Goal: Task Accomplishment & Management: Complete application form

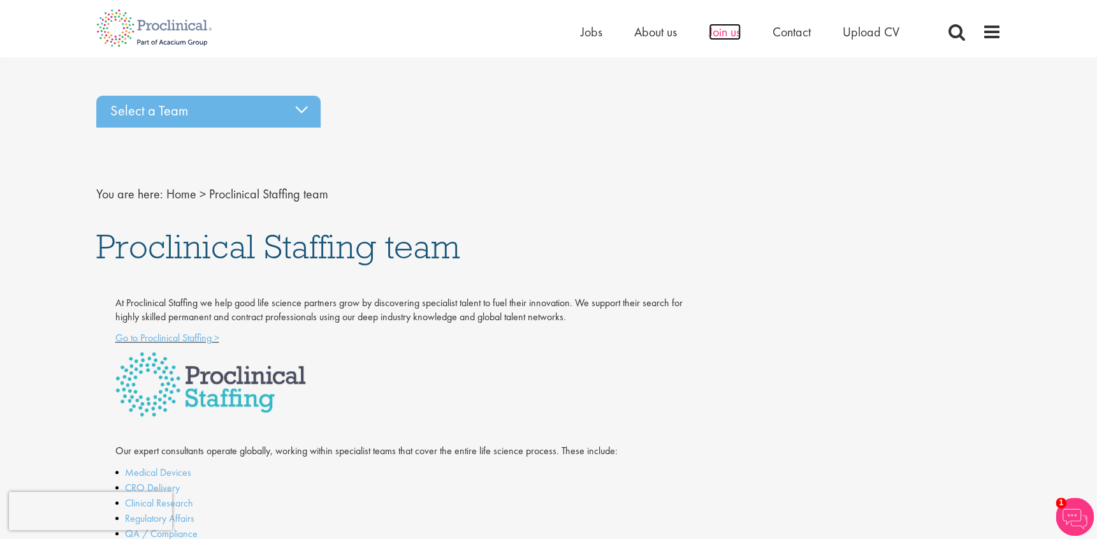
click at [720, 28] on span "Join us" at bounding box center [725, 32] width 32 height 17
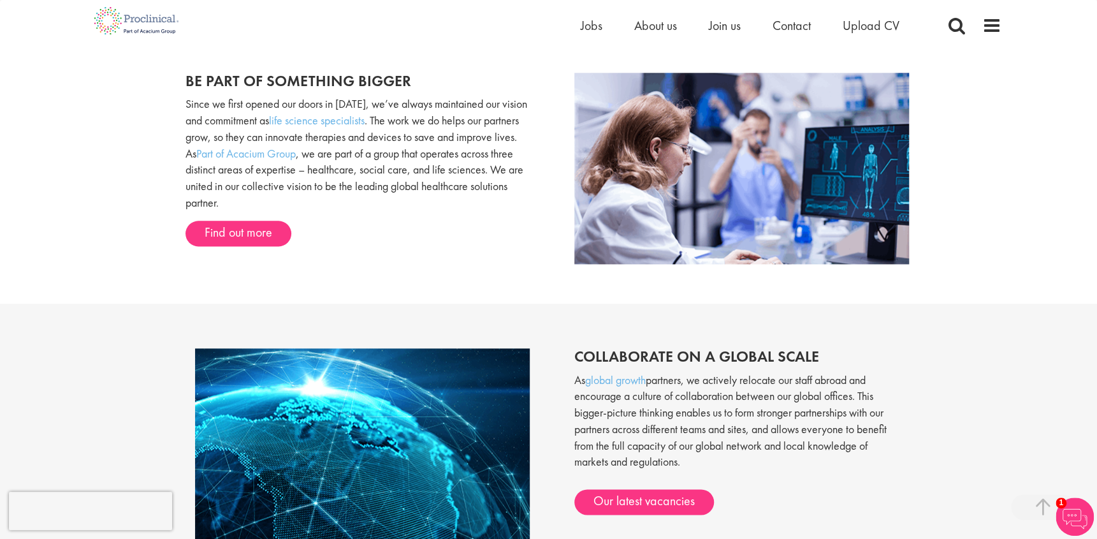
scroll to position [1177, 0]
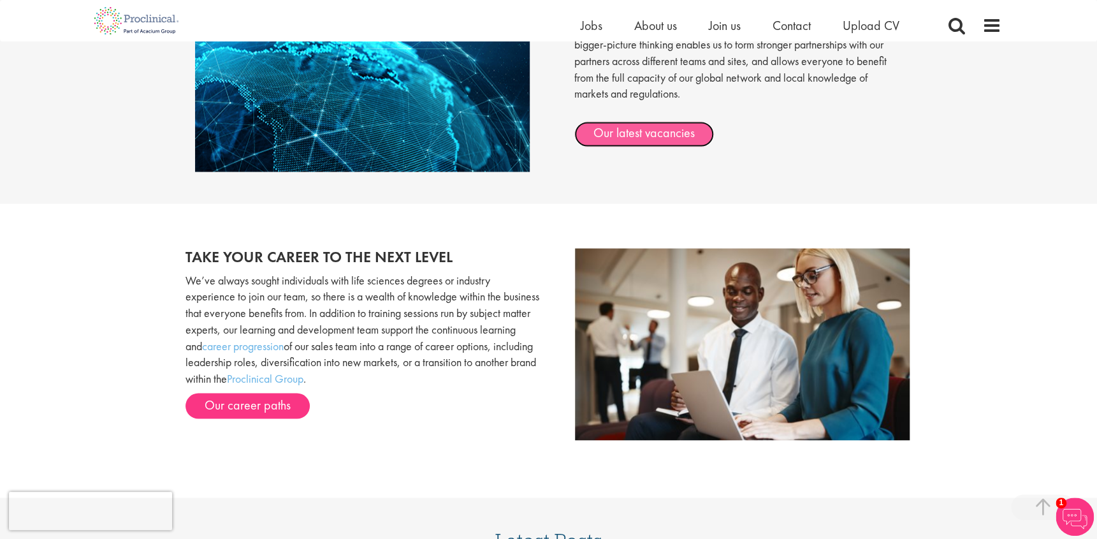
click at [636, 129] on link "Our latest vacancies" at bounding box center [644, 134] width 140 height 26
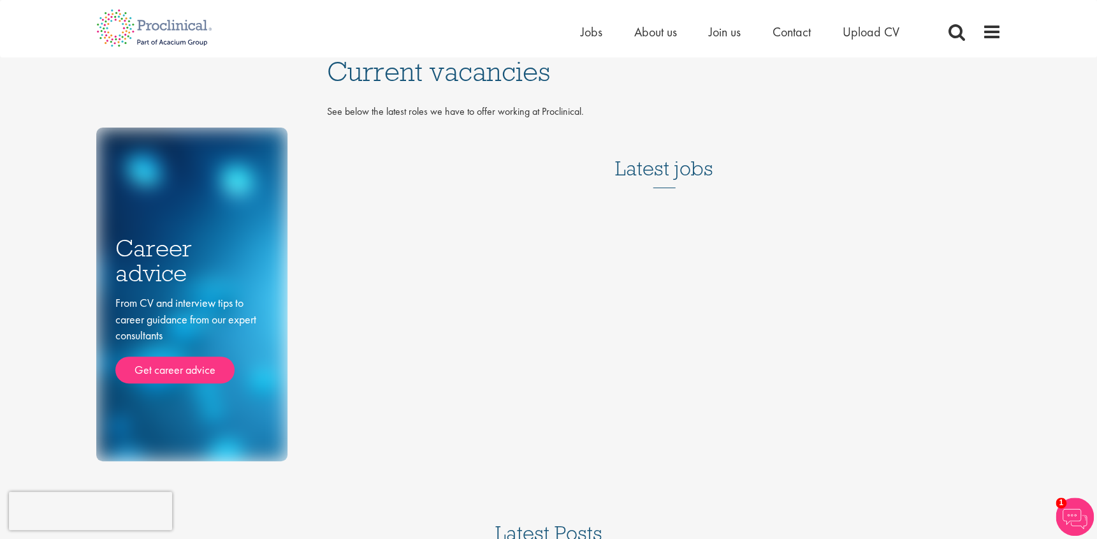
click at [655, 168] on h3 "Latest jobs" at bounding box center [664, 157] width 98 height 62
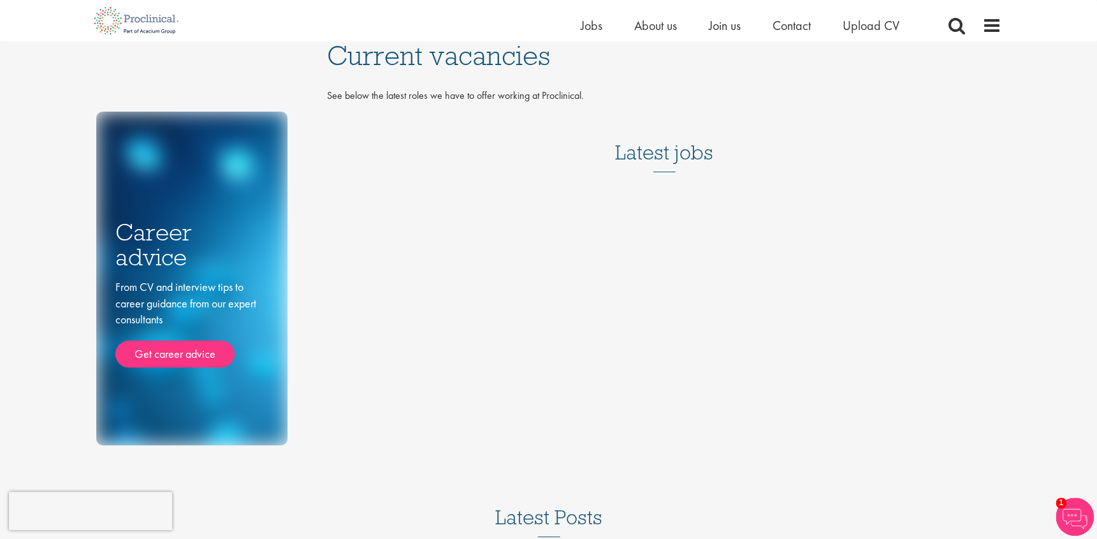
scroll to position [221, 0]
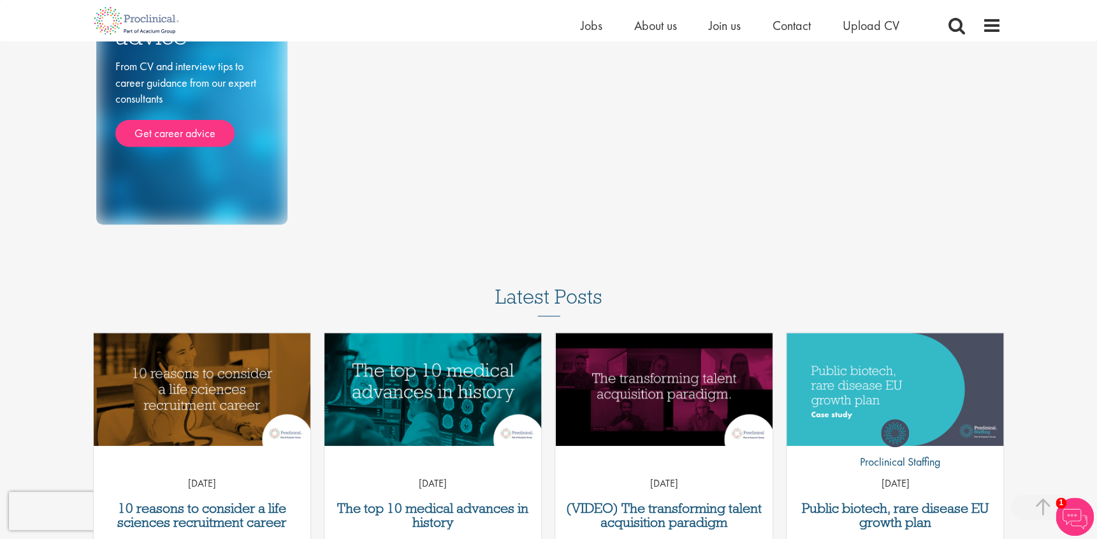
click at [548, 294] on h3 "Latest Posts" at bounding box center [548, 301] width 107 height 31
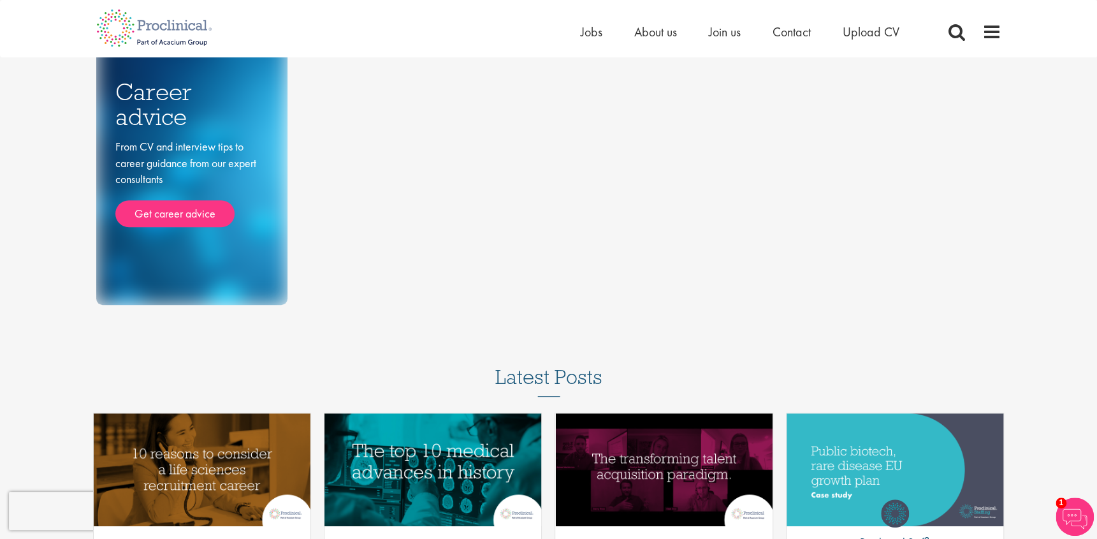
scroll to position [0, 0]
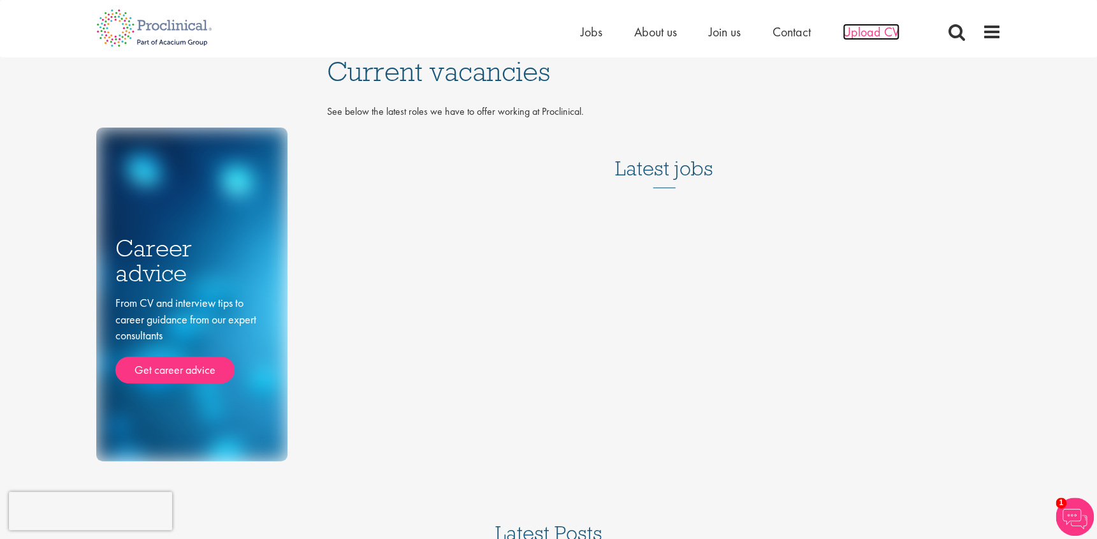
click at [863, 34] on span "Upload CV" at bounding box center [871, 32] width 57 height 17
